Goal: Check status: Check status

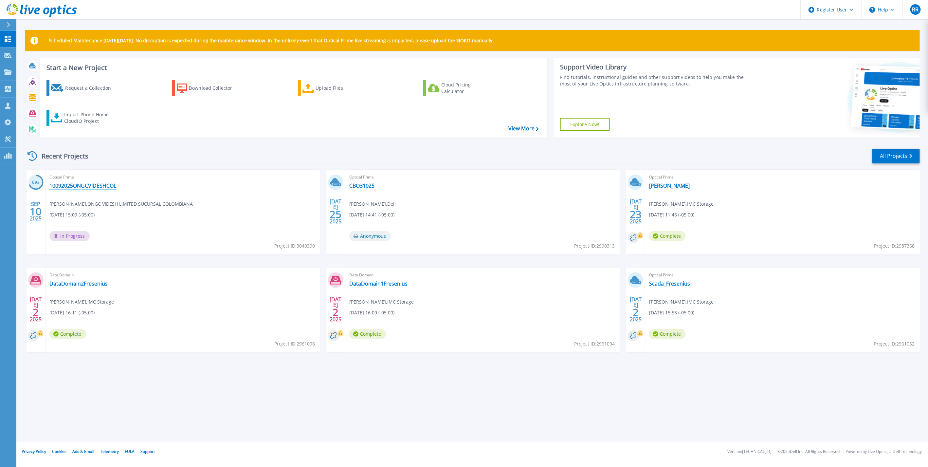
click at [105, 186] on link "10092025ONGCVIDESHCOL" at bounding box center [82, 185] width 67 height 7
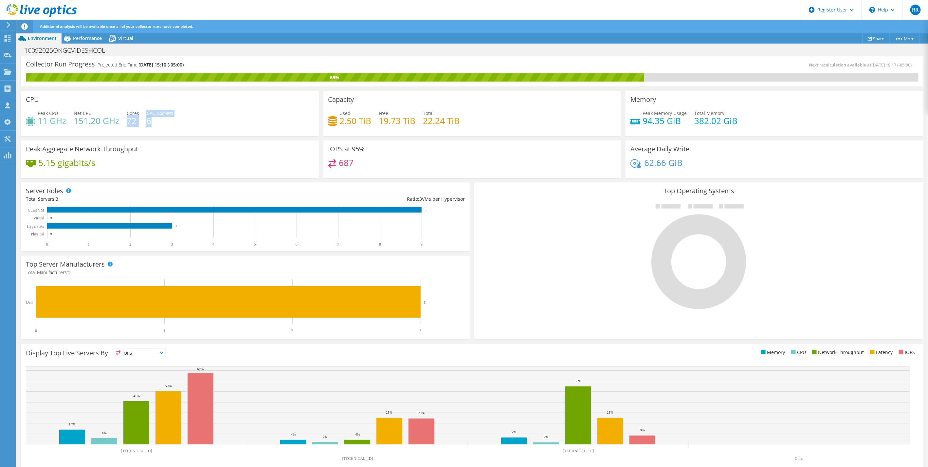
drag, startPoint x: 128, startPoint y: 121, endPoint x: 172, endPoint y: 121, distance: 43.9
click at [171, 121] on div "Peak CPU 11 GHz Net CPU 151.20 GHz Cores 72 CPU Sockets 6" at bounding box center [170, 120] width 288 height 21
click at [172, 121] on h4 "6" at bounding box center [160, 120] width 27 height 7
click at [96, 41] on span "Performance" at bounding box center [87, 38] width 29 height 6
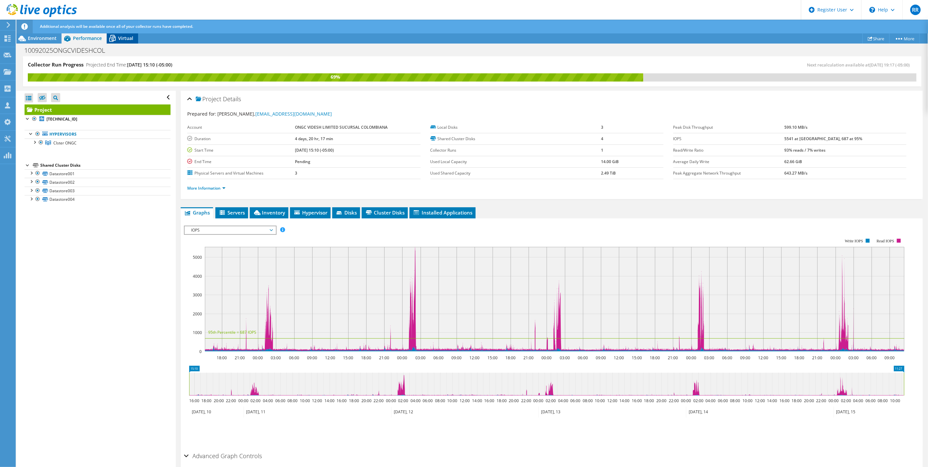
click at [119, 38] on span "Virtual" at bounding box center [125, 38] width 15 height 6
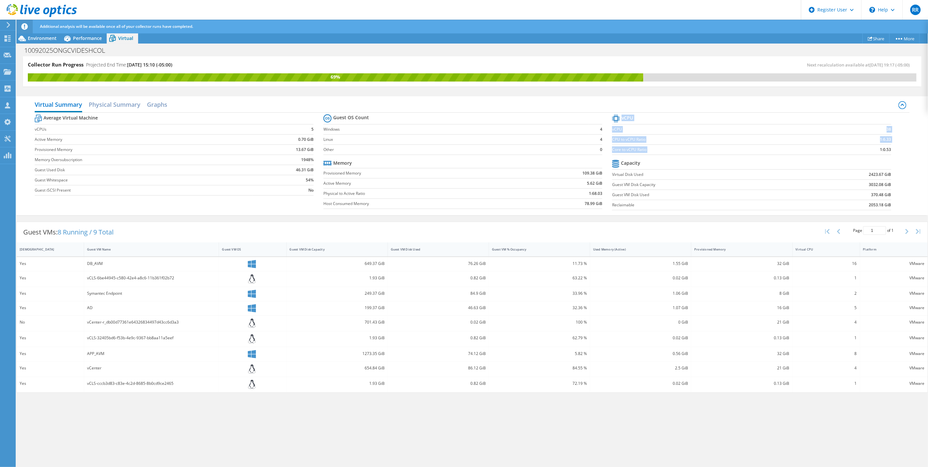
drag, startPoint x: 879, startPoint y: 151, endPoint x: 897, endPoint y: 151, distance: 18.3
click at [897, 151] on section "vCPU vCPU 38 CPU to vCPU Ratio 1:6.33 Core to vCPU Ratio 1:0.53 Capacity Virtua…" at bounding box center [756, 163] width 289 height 101
drag, startPoint x: 897, startPoint y: 151, endPoint x: 893, endPoint y: 150, distance: 4.4
click at [893, 150] on section "vCPU vCPU 38 CPU to vCPU Ratio 1:6.33 Core to vCPU Ratio 1:0.53 Capacity Virtua…" at bounding box center [756, 163] width 289 height 101
